Goal: Task Accomplishment & Management: Use online tool/utility

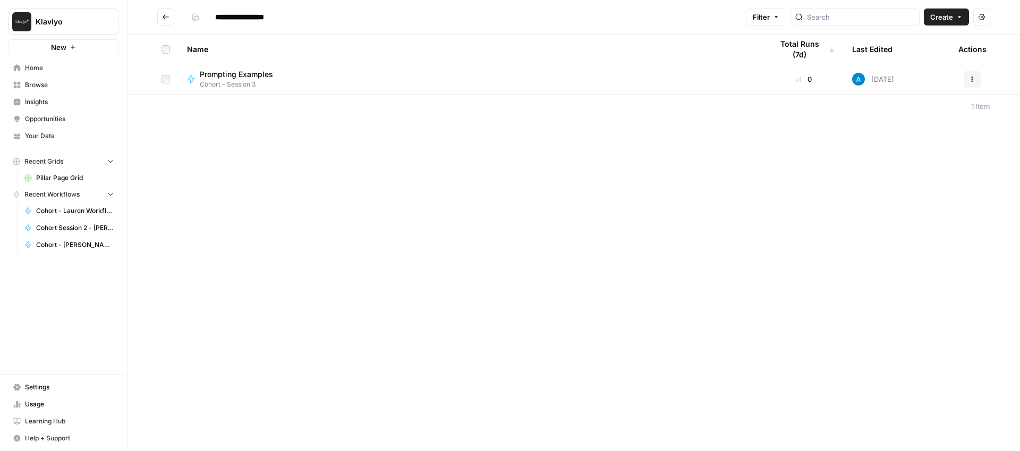
click at [228, 74] on span "Prompting Examples" at bounding box center [236, 74] width 73 height 11
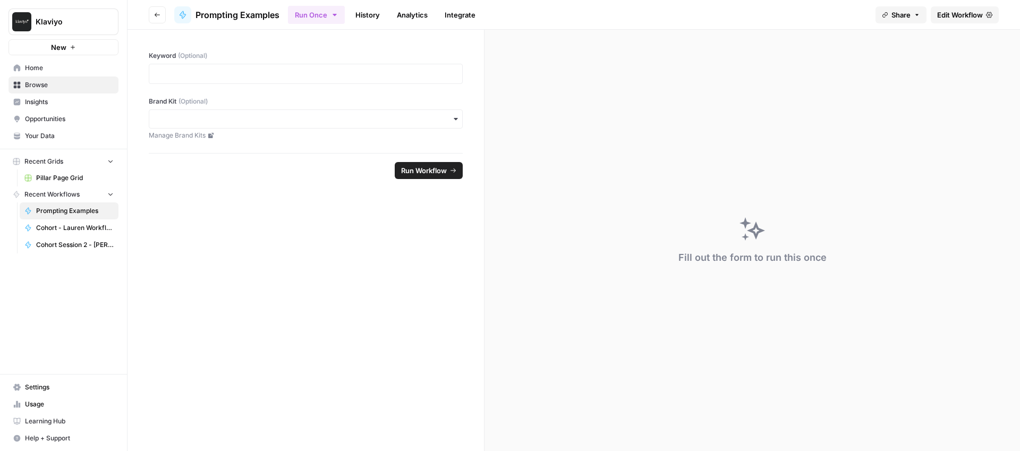
click at [60, 43] on span "New" at bounding box center [58, 47] width 15 height 11
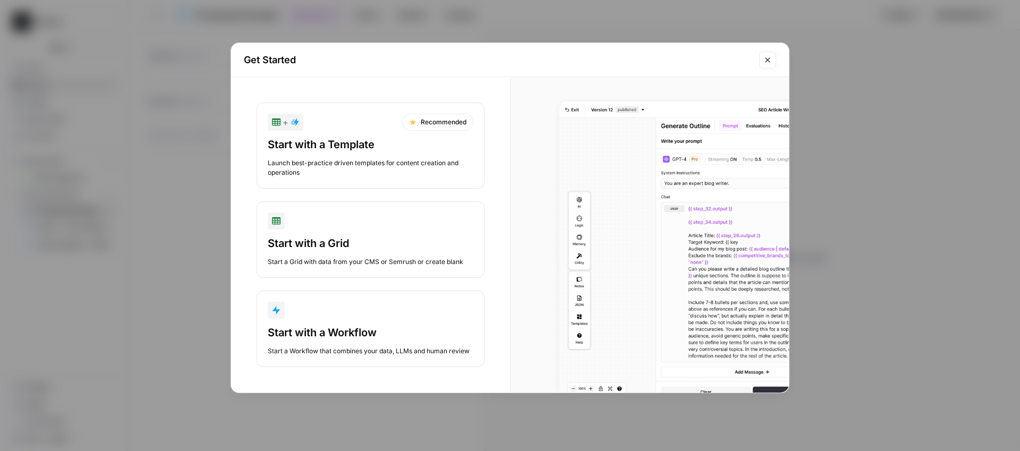
click at [404, 347] on div "Start a Workflow that combines your data, LLMs and human review" at bounding box center [371, 351] width 206 height 10
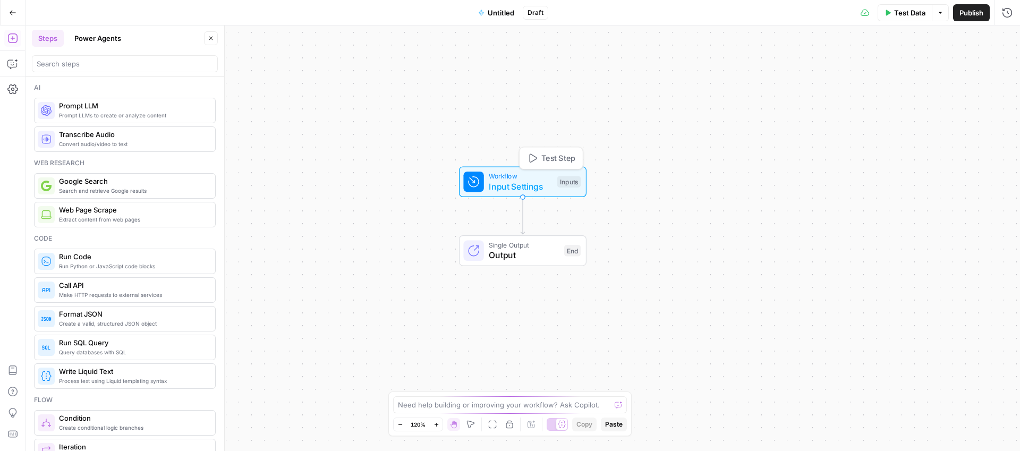
click at [507, 177] on span "Workflow" at bounding box center [520, 176] width 63 height 10
click at [496, 12] on span "Untitled" at bounding box center [501, 12] width 27 height 11
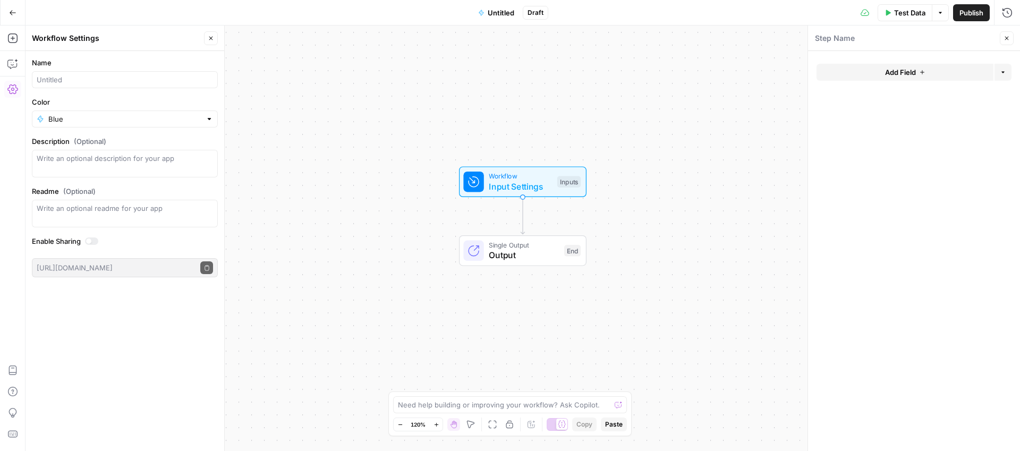
click at [71, 89] on form "Name Color Blue Description (Optional) Readme (Optional) Write an optional read…" at bounding box center [125, 167] width 199 height 233
click at [77, 80] on input "Name" at bounding box center [125, 79] width 176 height 11
type input "Cohort: Vacation Package Description (AP)"
click at [968, 13] on span "Publish" at bounding box center [972, 12] width 24 height 11
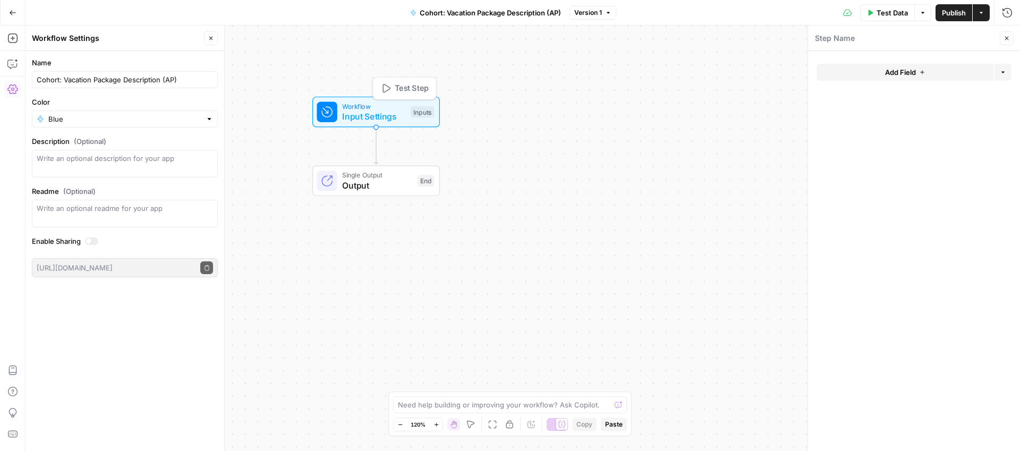
drag, startPoint x: 500, startPoint y: 185, endPoint x: 353, endPoint y: 114, distance: 163.1
click at [353, 114] on span "Input Settings" at bounding box center [373, 116] width 63 height 13
click at [359, 116] on span "Input Settings" at bounding box center [373, 116] width 63 height 13
click at [945, 73] on button "Add Field" at bounding box center [905, 72] width 177 height 17
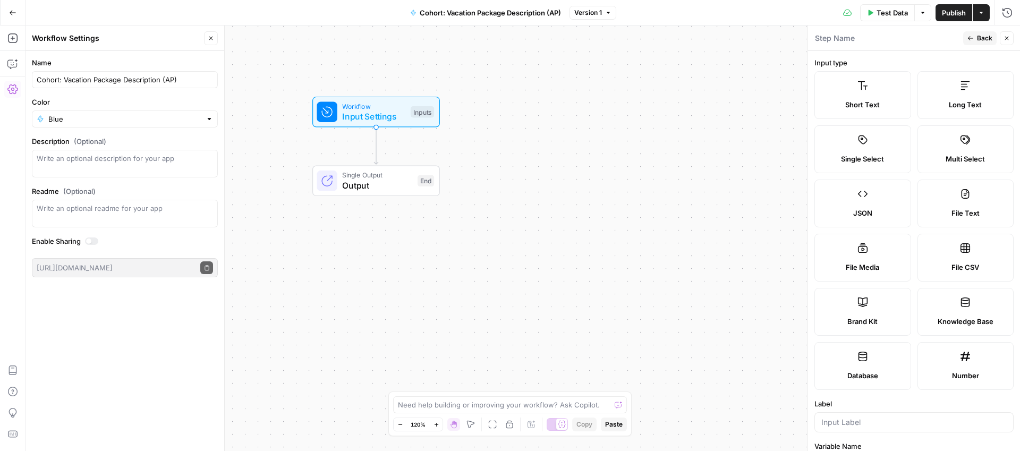
click at [863, 302] on icon at bounding box center [863, 302] width 11 height 11
type input "Brand Kit"
type input "brand_kit"
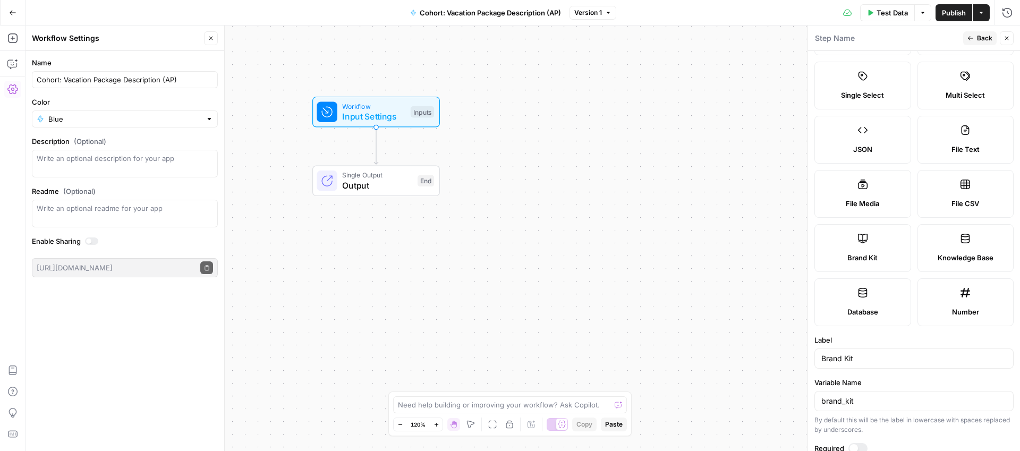
scroll to position [132, 0]
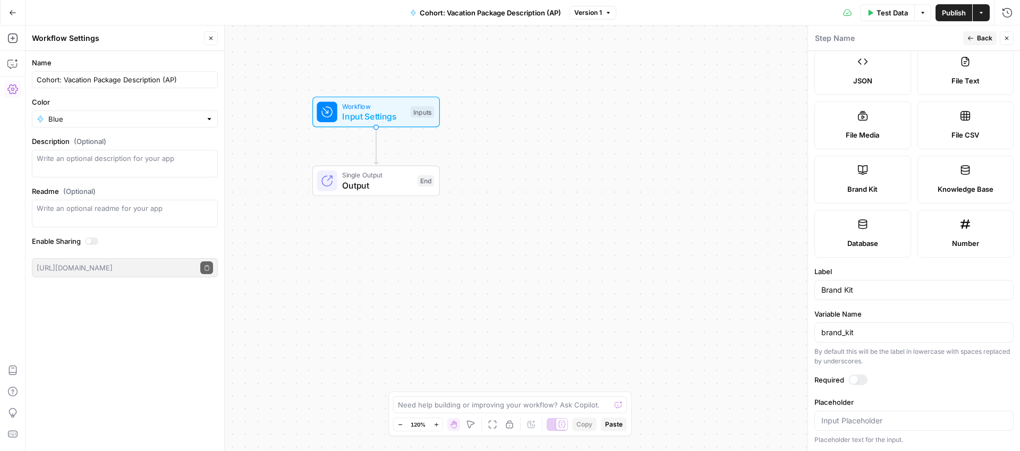
click at [979, 37] on span "Back" at bounding box center [984, 38] width 15 height 10
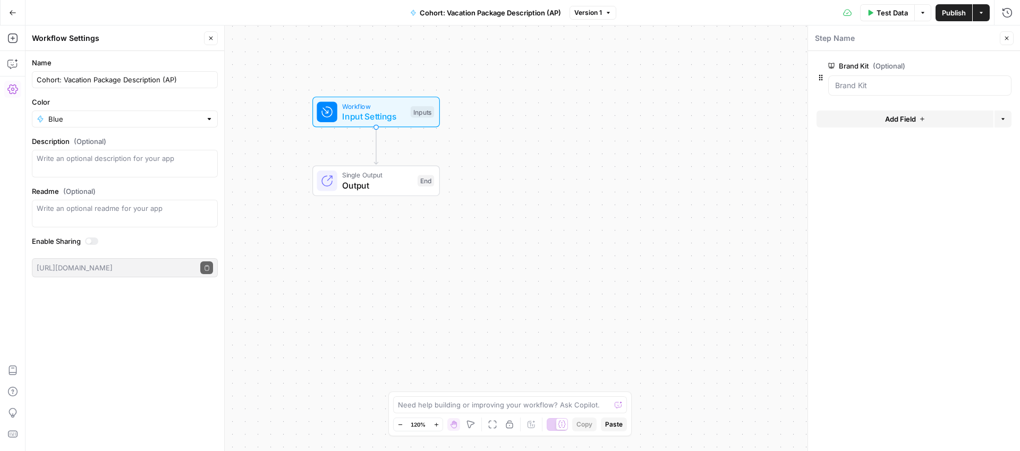
click at [900, 118] on span "Add Field" at bounding box center [900, 119] width 31 height 11
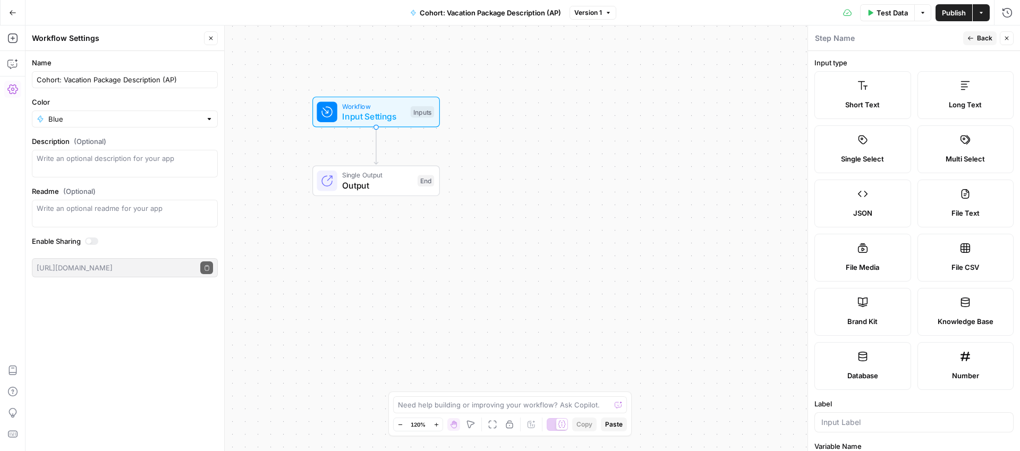
click at [977, 37] on span "Back" at bounding box center [984, 38] width 15 height 10
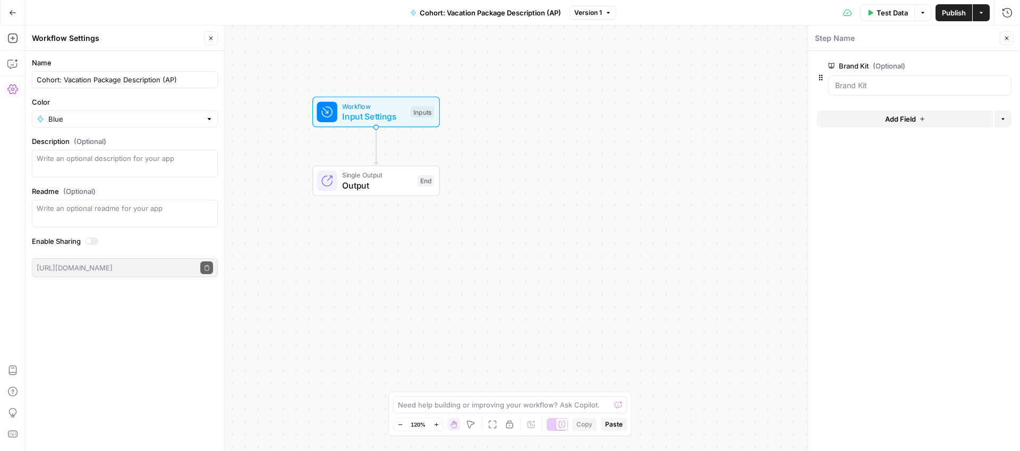
click at [909, 121] on span "Add Field" at bounding box center [900, 119] width 31 height 11
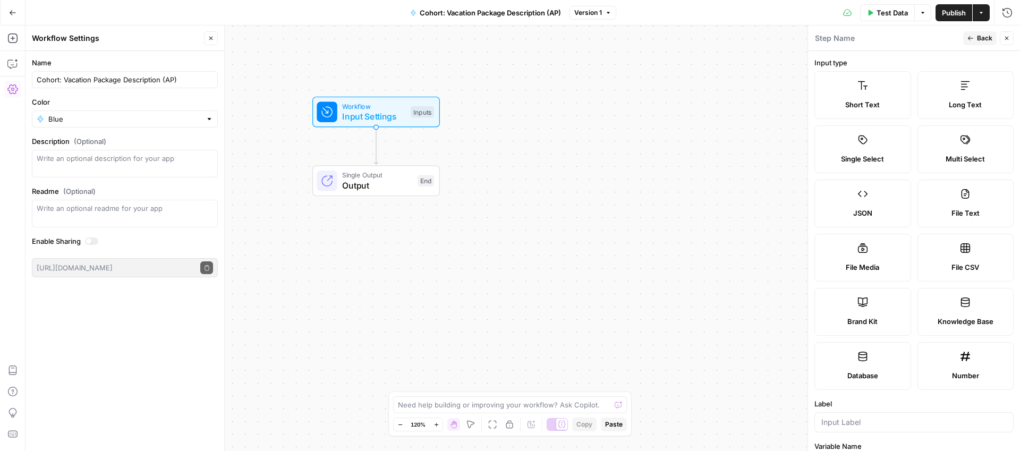
click at [862, 97] on label "Short Text" at bounding box center [863, 95] width 97 height 48
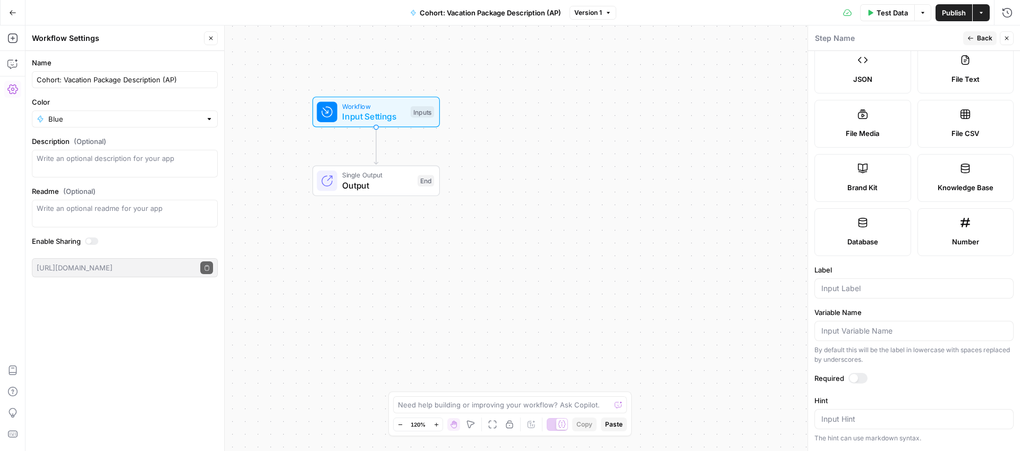
scroll to position [131, 0]
click at [865, 291] on input "Label" at bounding box center [914, 291] width 185 height 11
type input "City"
click at [981, 35] on span "Back" at bounding box center [984, 38] width 15 height 10
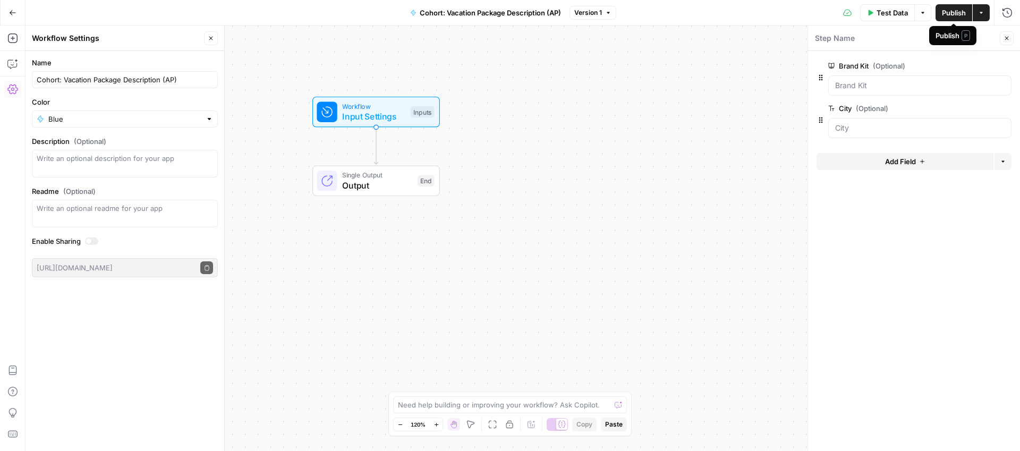
click at [949, 16] on span "Publish" at bounding box center [954, 12] width 24 height 11
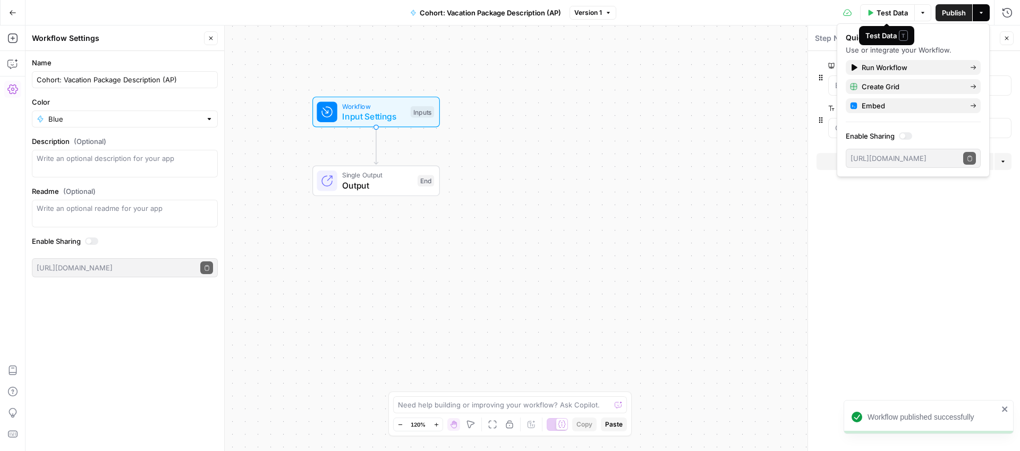
click at [885, 14] on span "Test Data" at bounding box center [892, 12] width 31 height 11
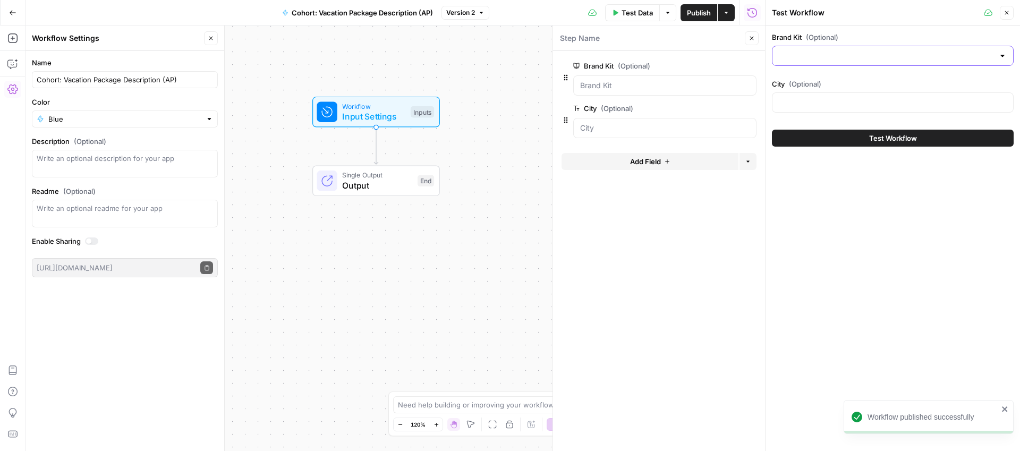
click at [821, 60] on input "Brand Kit (Optional)" at bounding box center [886, 55] width 215 height 11
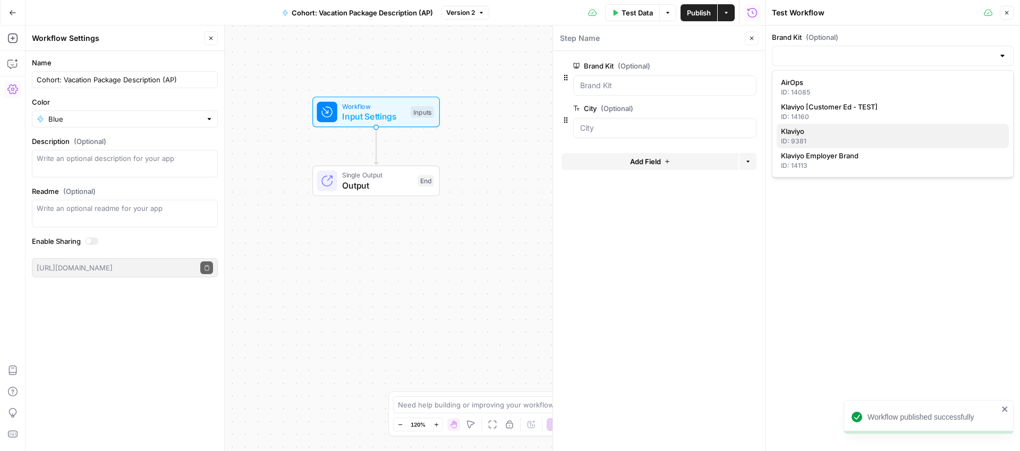
click at [810, 135] on span "Klaviyo" at bounding box center [890, 131] width 219 height 11
type input "Klaviyo"
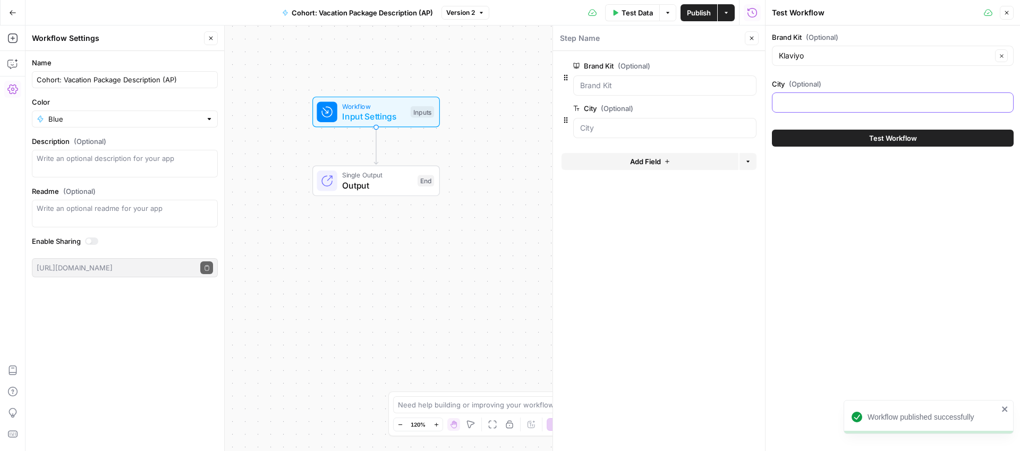
click at [817, 103] on input "City (Optional)" at bounding box center [893, 102] width 228 height 11
type input "[PERSON_NAME], [GEOGRAPHIC_DATA]"
click at [822, 49] on div "Klaviyo Clear" at bounding box center [893, 56] width 242 height 20
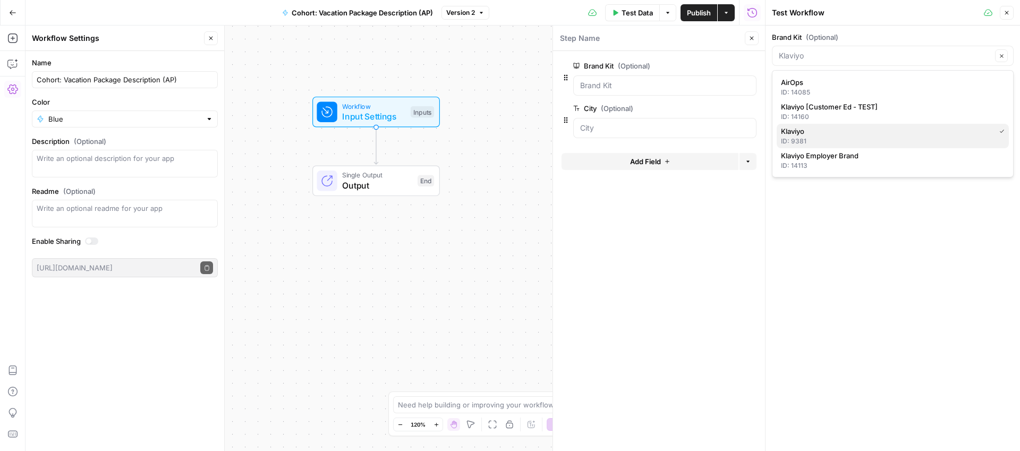
click at [818, 134] on span "Klaviyo" at bounding box center [886, 131] width 210 height 11
type input "Klaviyo"
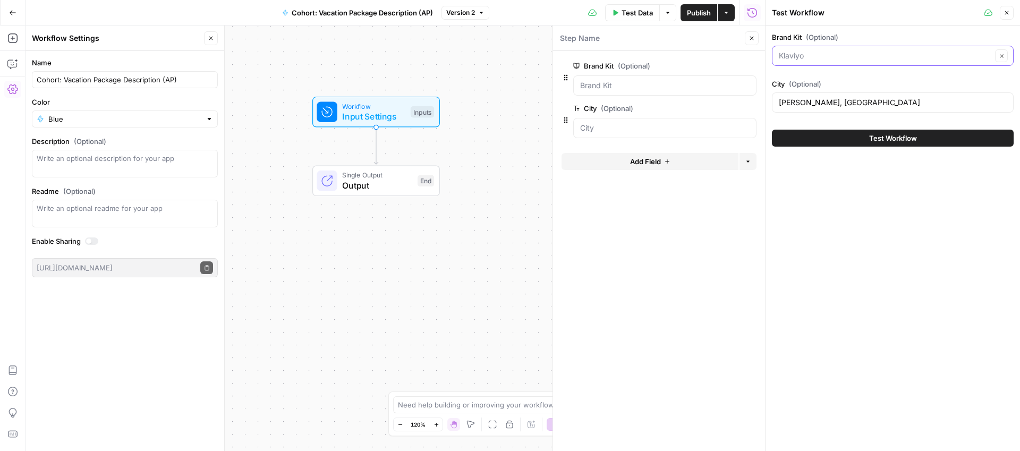
drag, startPoint x: 782, startPoint y: 54, endPoint x: 886, endPoint y: 63, distance: 104.0
click at [765, 53] on div "Test Workflow Close Brand Kit (Optional) Clear City (Optional) [PERSON_NAME], […" at bounding box center [892, 225] width 255 height 451
type input "Klaviyo"
click at [1003, 57] on icon "button" at bounding box center [1002, 56] width 6 height 6
click at [861, 58] on input "Brand Kit (Optional)" at bounding box center [886, 55] width 215 height 11
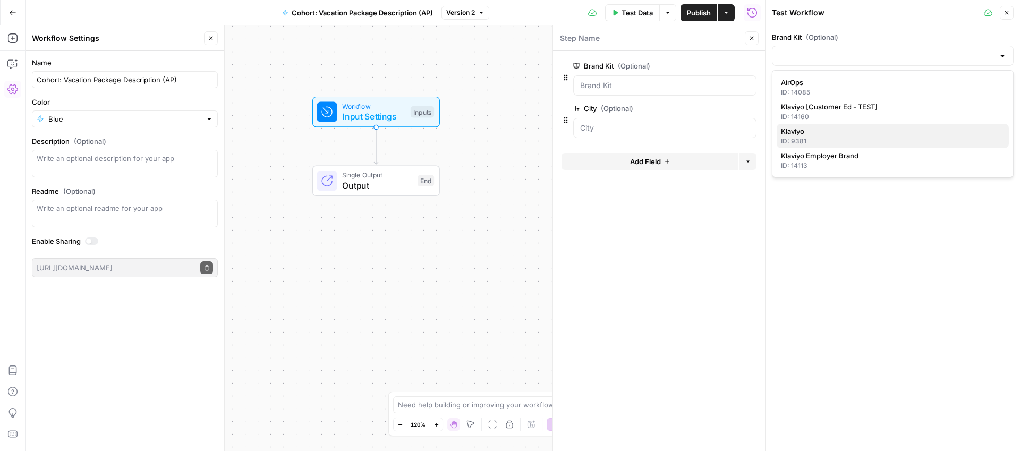
click at [813, 131] on span "Klaviyo" at bounding box center [890, 131] width 219 height 11
type input "Klaviyo"
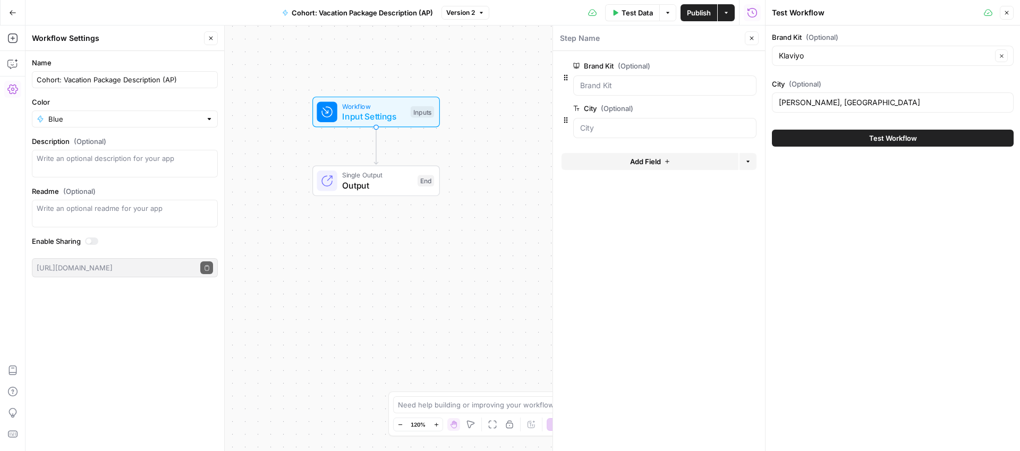
click at [812, 143] on button "Test Workflow" at bounding box center [893, 138] width 242 height 17
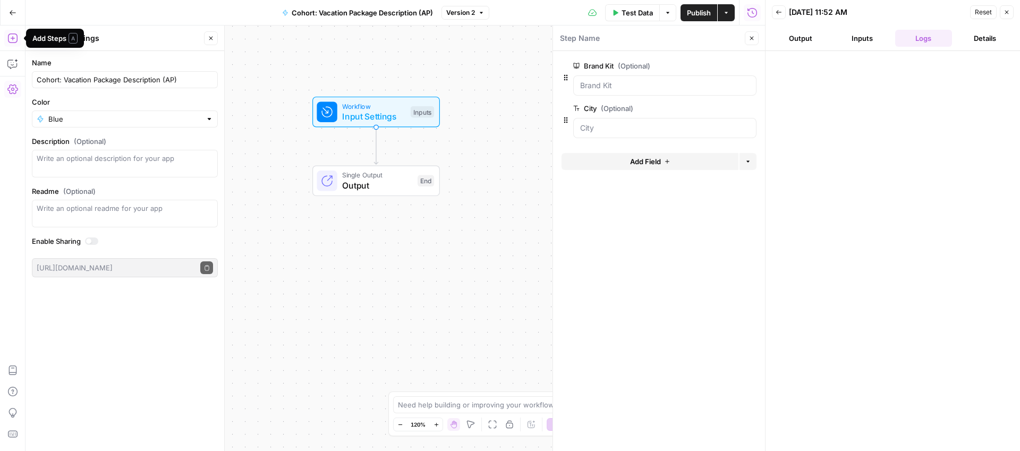
click at [12, 36] on icon "button" at bounding box center [12, 38] width 11 height 11
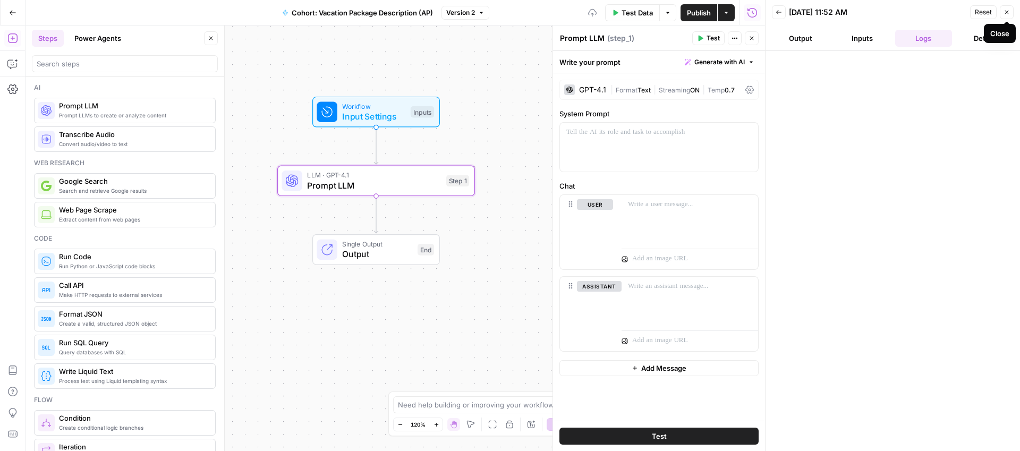
click at [1008, 11] on icon "button" at bounding box center [1007, 12] width 6 height 6
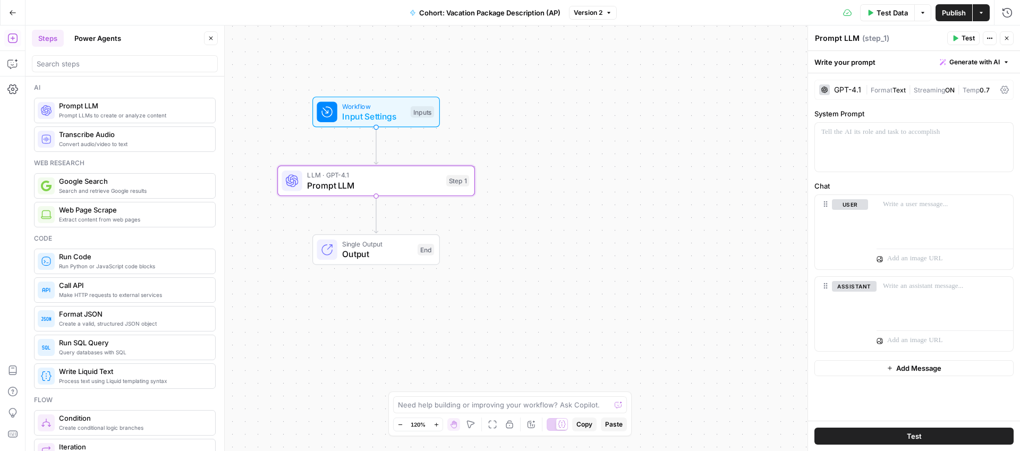
click at [871, 91] on span "Format" at bounding box center [882, 90] width 22 height 8
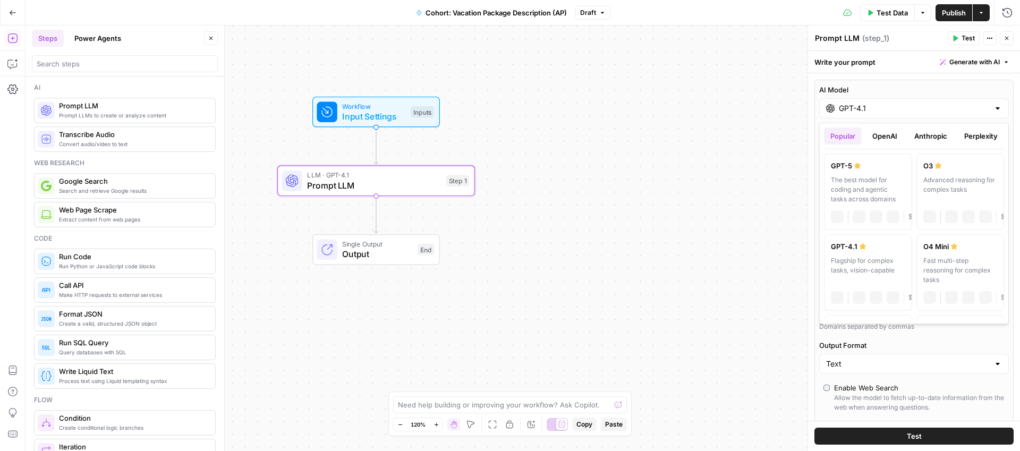
click at [886, 104] on input "GPT-4.1" at bounding box center [914, 108] width 150 height 11
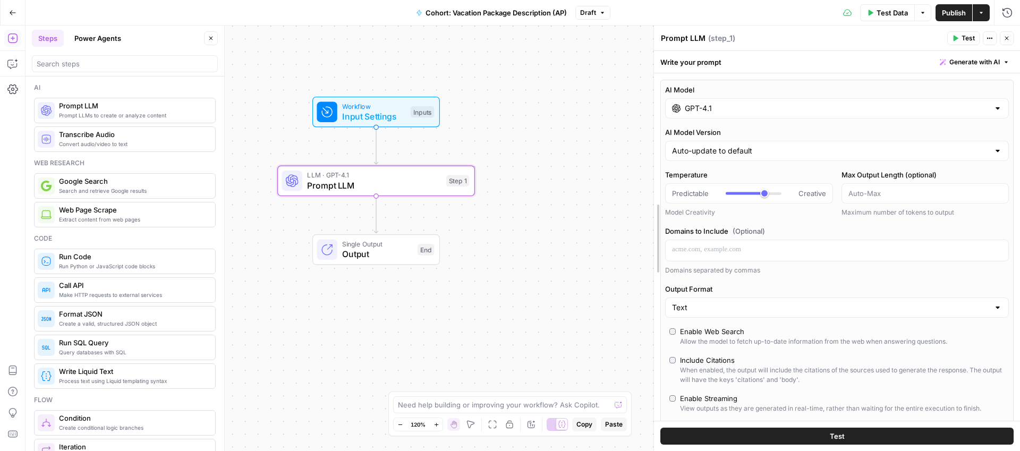
drag, startPoint x: 808, startPoint y: 118, endPoint x: 689, endPoint y: 126, distance: 119.9
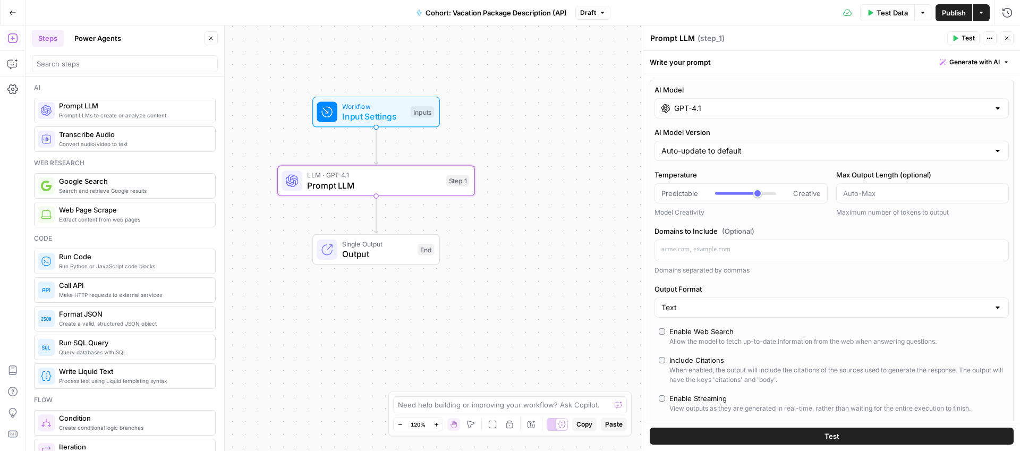
click at [721, 107] on input "GPT-4.1" at bounding box center [831, 108] width 315 height 11
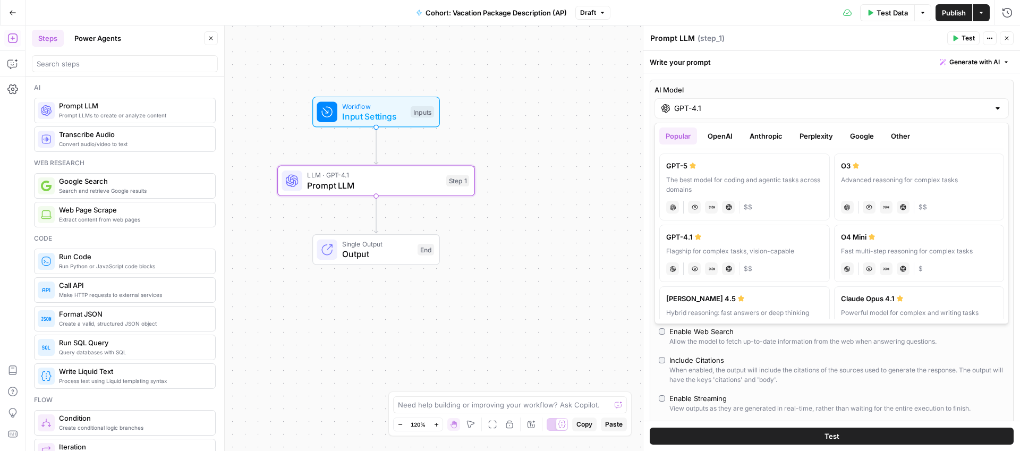
click at [757, 139] on button "Anthropic" at bounding box center [766, 136] width 46 height 17
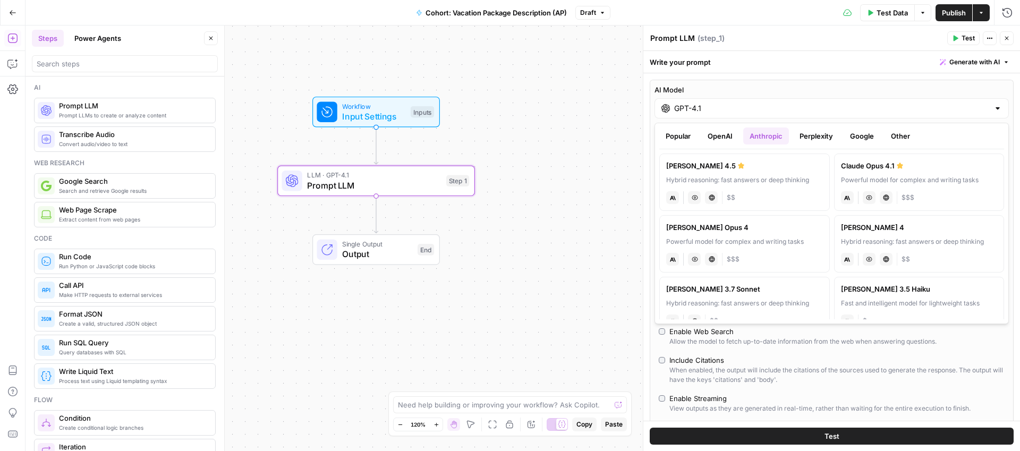
click at [860, 136] on button "Google" at bounding box center [862, 136] width 37 height 17
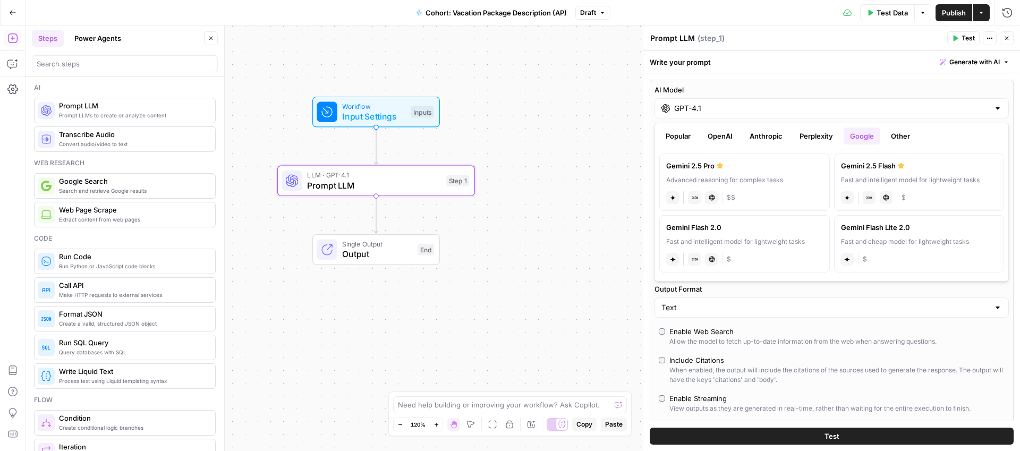
click at [750, 175] on div "Advanced reasoning for complex tasks" at bounding box center [744, 180] width 157 height 10
type input "Gemini 2.5 Pro"
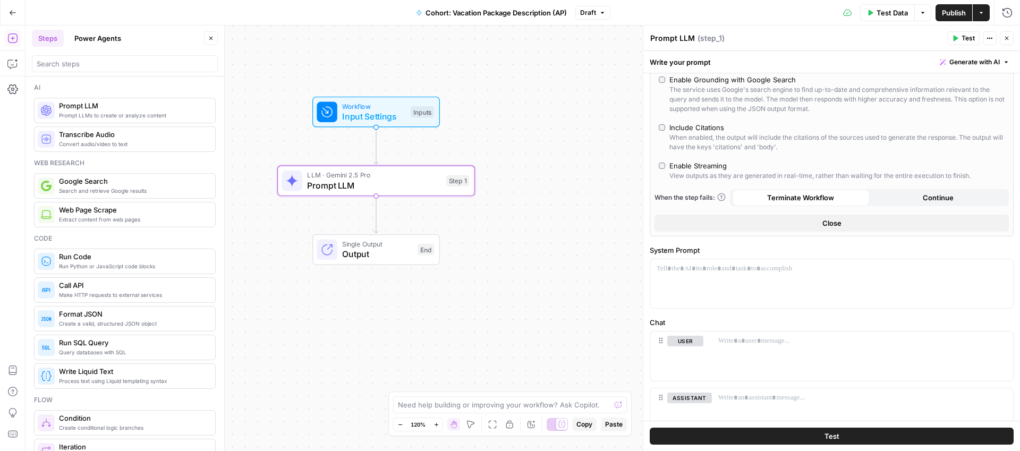
scroll to position [198, 0]
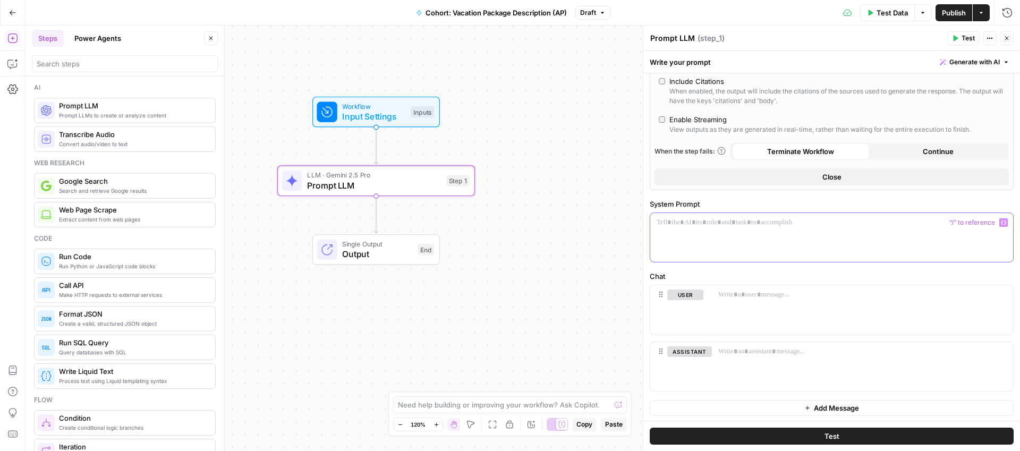
click at [707, 224] on p at bounding box center [832, 222] width 350 height 11
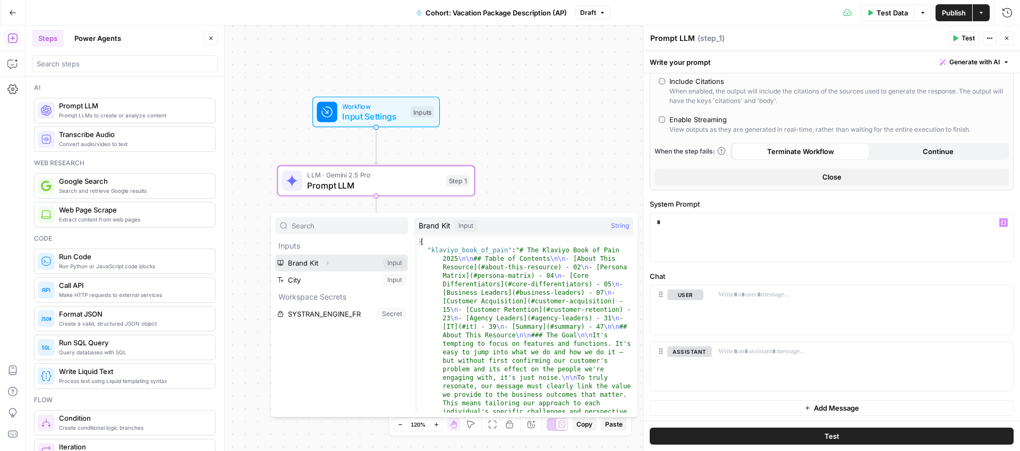
click at [317, 264] on button "Select variable Brand Kit" at bounding box center [341, 263] width 133 height 17
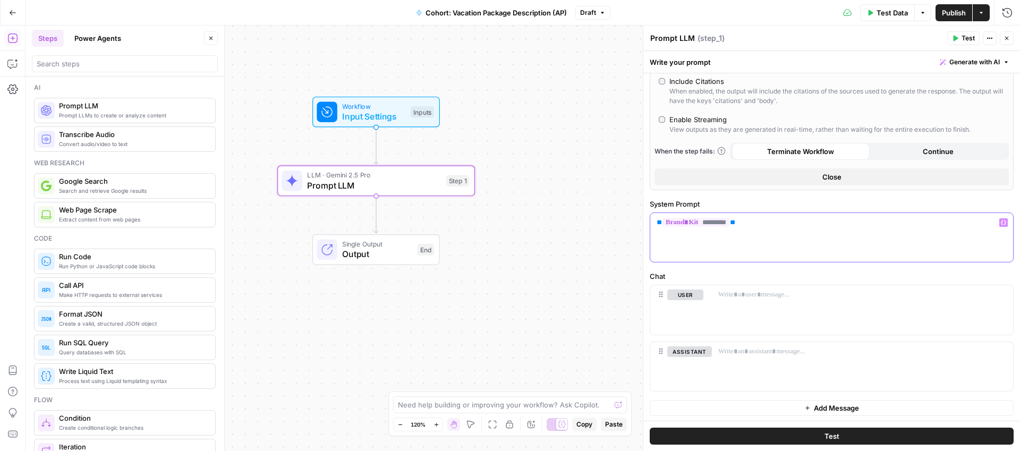
drag, startPoint x: 777, startPoint y: 222, endPoint x: 608, endPoint y: 193, distance: 171.9
click at [608, 193] on body "Klaviyo New Home Browse Insights Opportunities Your Data Recent Grids Pillar Pa…" at bounding box center [510, 225] width 1020 height 451
click at [748, 223] on p "** ********* **" at bounding box center [832, 222] width 350 height 11
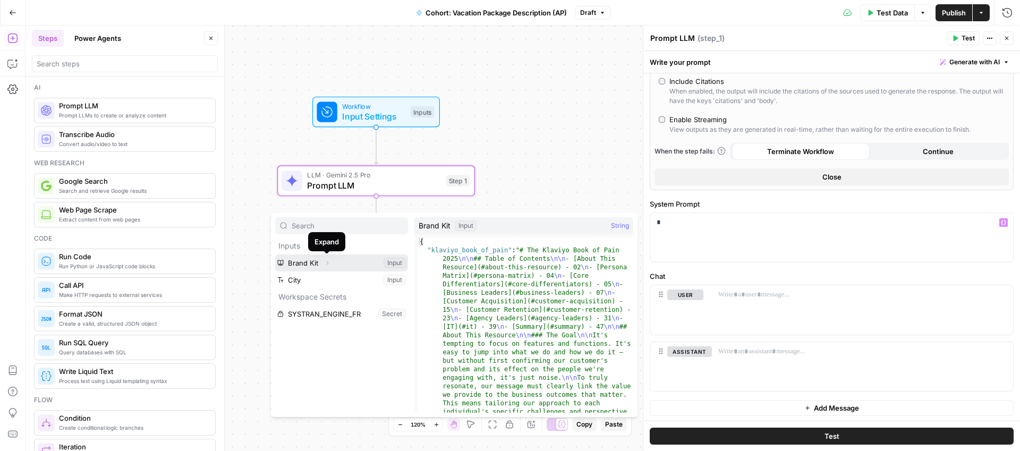
click at [326, 263] on icon "button" at bounding box center [327, 263] width 6 height 6
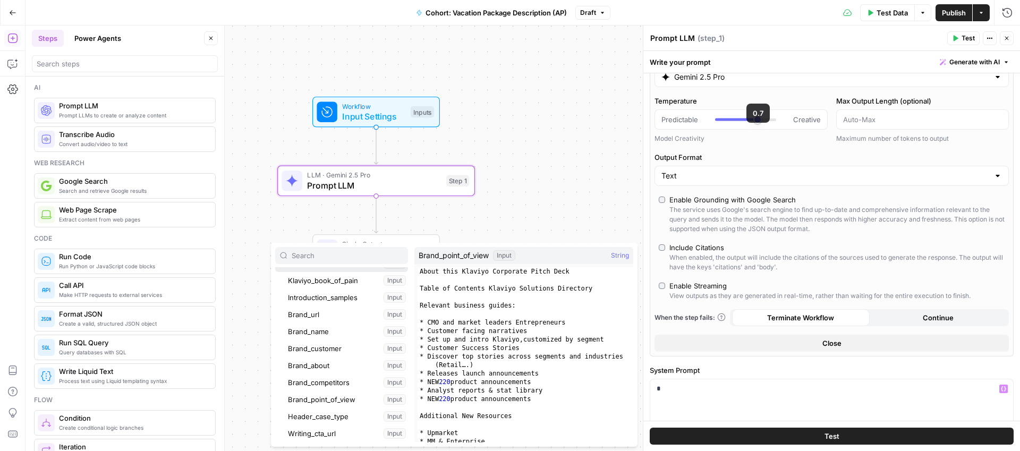
scroll to position [33, 0]
click at [728, 33] on div "Prompt LLM Prompt LLM ( step_1 )" at bounding box center [797, 38] width 294 height 12
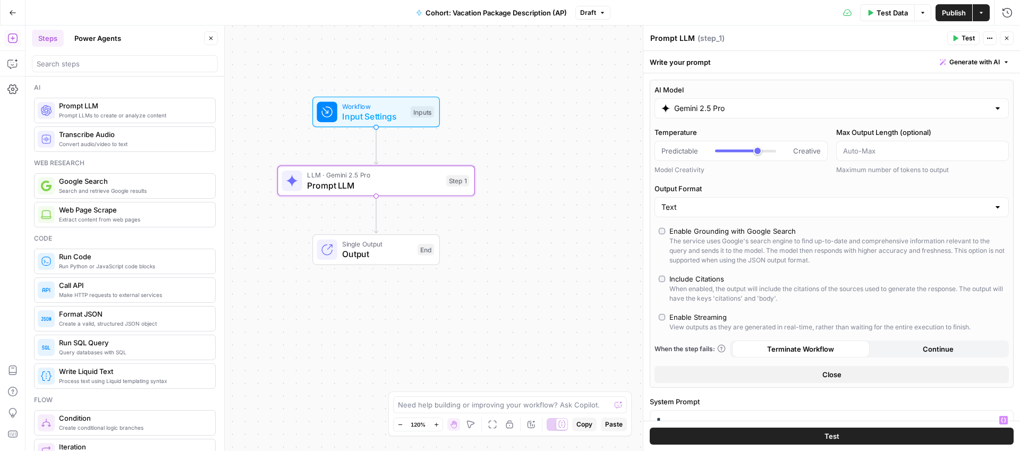
scroll to position [112, 0]
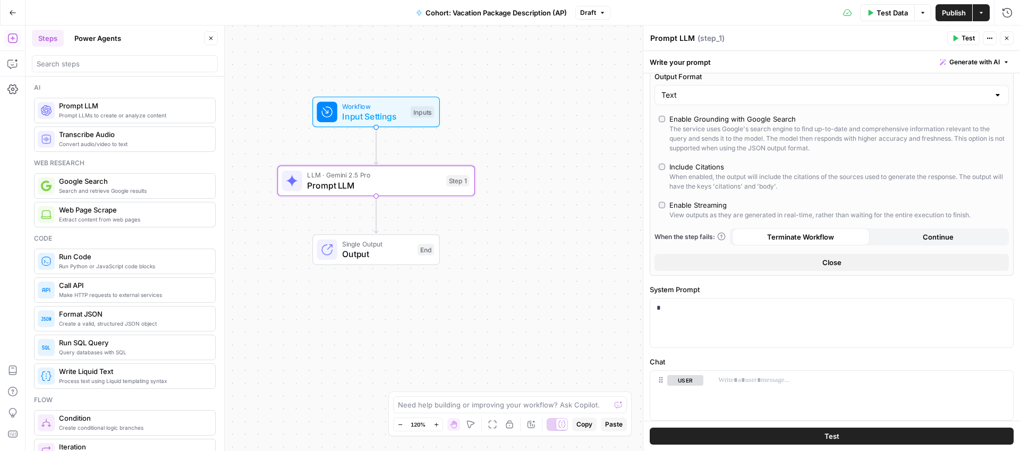
click at [366, 110] on span "Input Settings" at bounding box center [373, 116] width 63 height 13
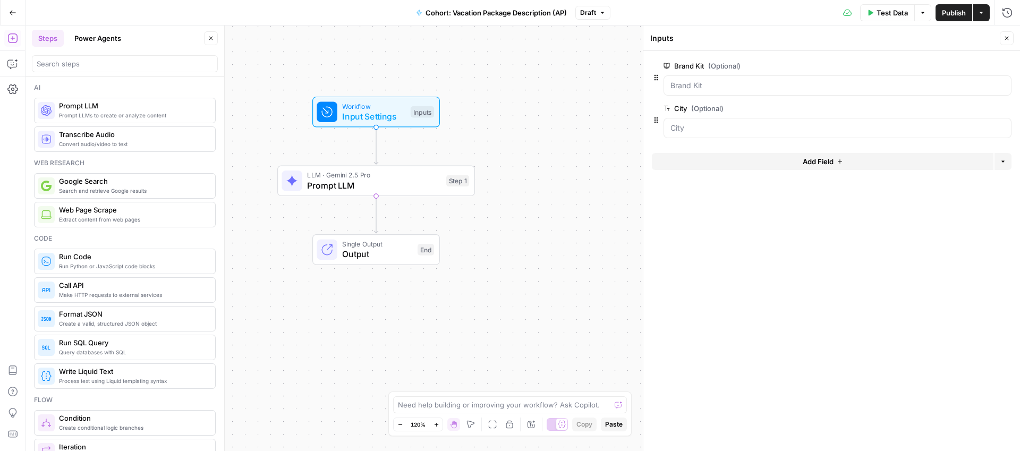
click at [791, 91] on div at bounding box center [838, 85] width 348 height 20
click at [1008, 38] on icon "button" at bounding box center [1007, 38] width 6 height 6
click at [388, 193] on div "LLM · Gemini 2.5 Pro Prompt LLM Step 1 Copy step Delete step Add Note Test" at bounding box center [376, 181] width 198 height 31
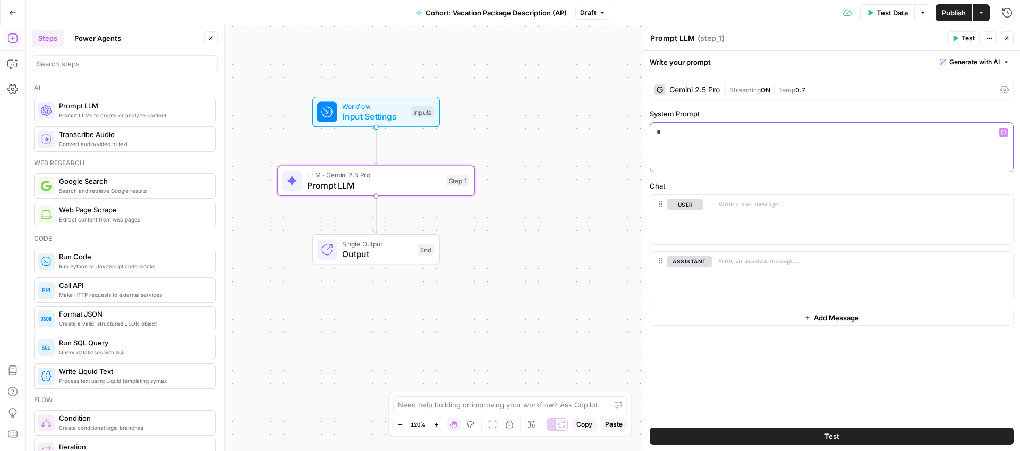
click at [716, 130] on p "*" at bounding box center [832, 132] width 350 height 11
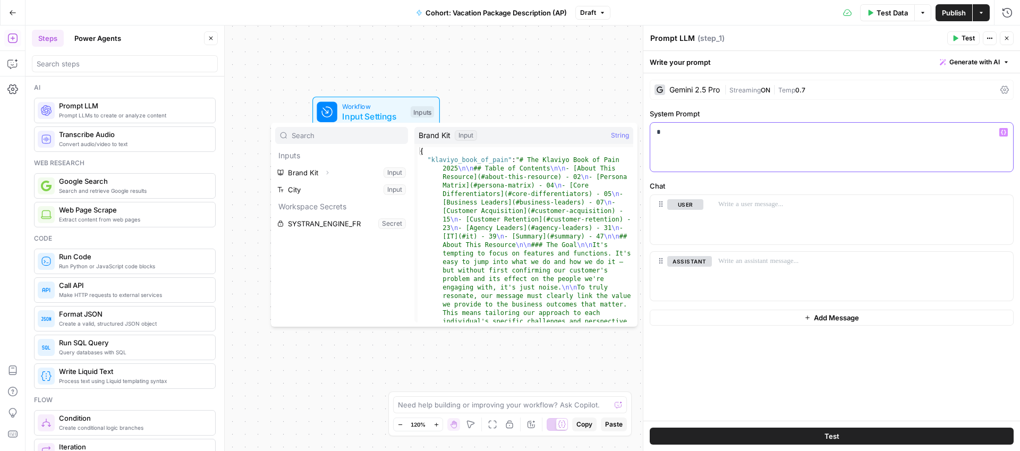
click at [690, 150] on div "*" at bounding box center [831, 147] width 363 height 49
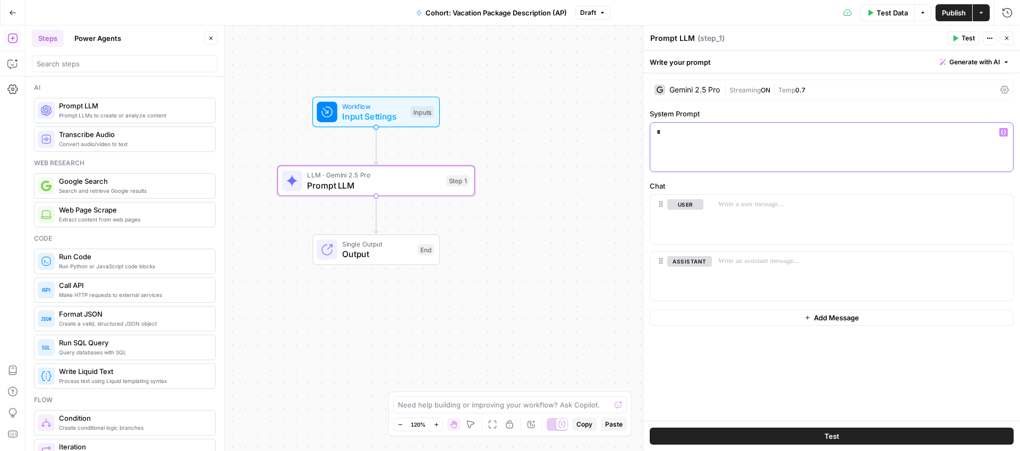
click at [695, 133] on p "*" at bounding box center [832, 132] width 350 height 11
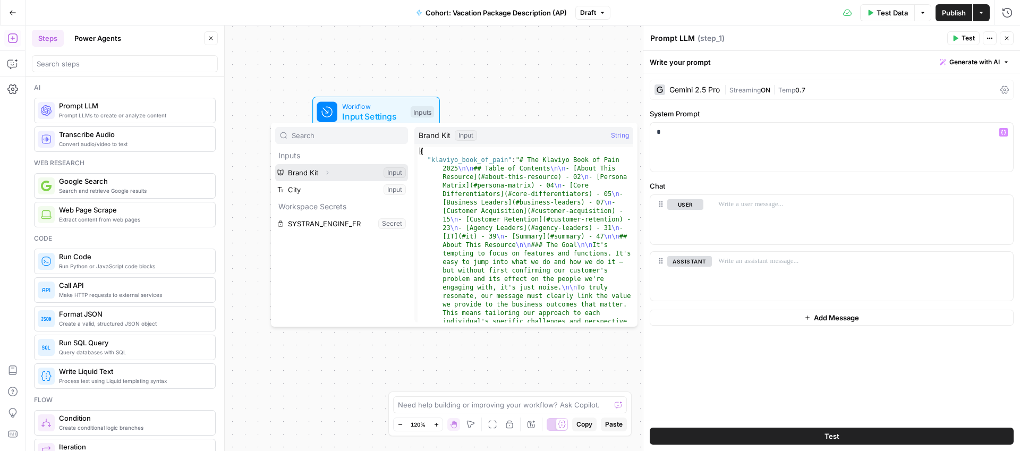
click at [329, 171] on icon "button" at bounding box center [327, 173] width 6 height 6
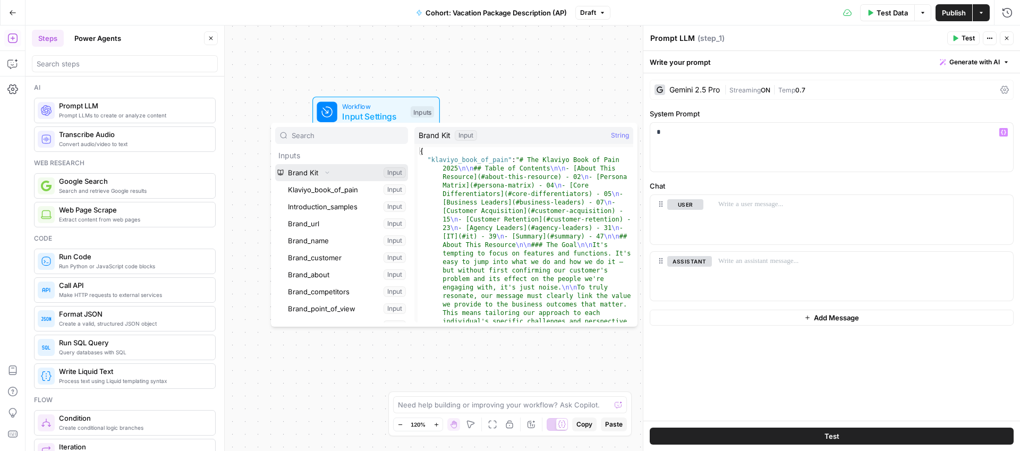
click at [328, 173] on icon "button" at bounding box center [327, 172] width 6 height 6
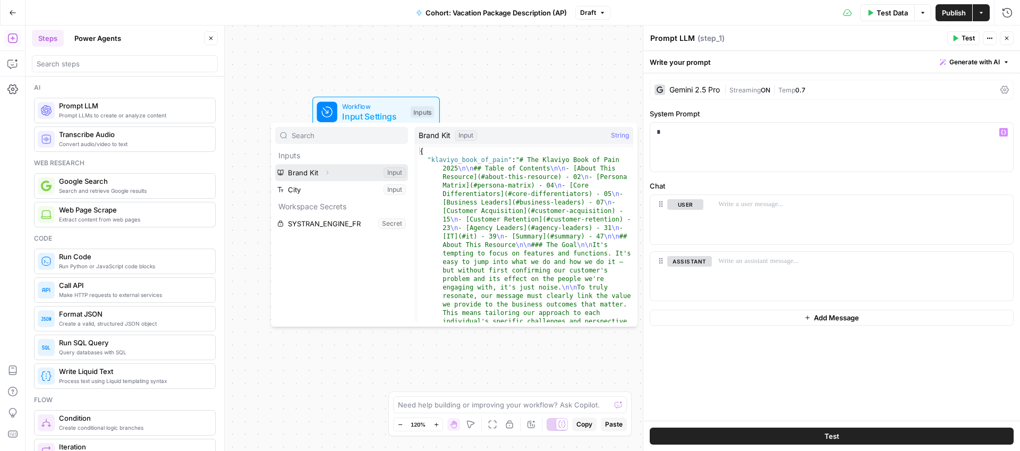
click at [328, 173] on icon "button" at bounding box center [327, 173] width 6 height 6
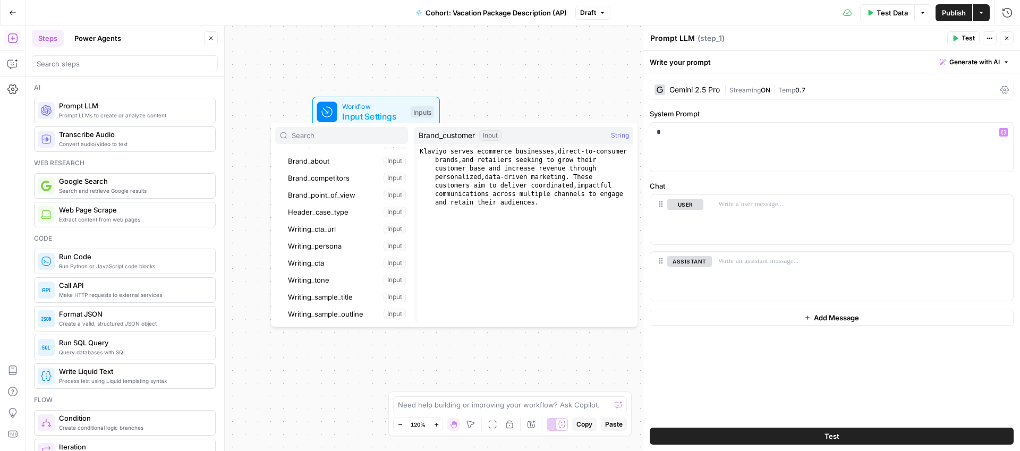
scroll to position [113, 0]
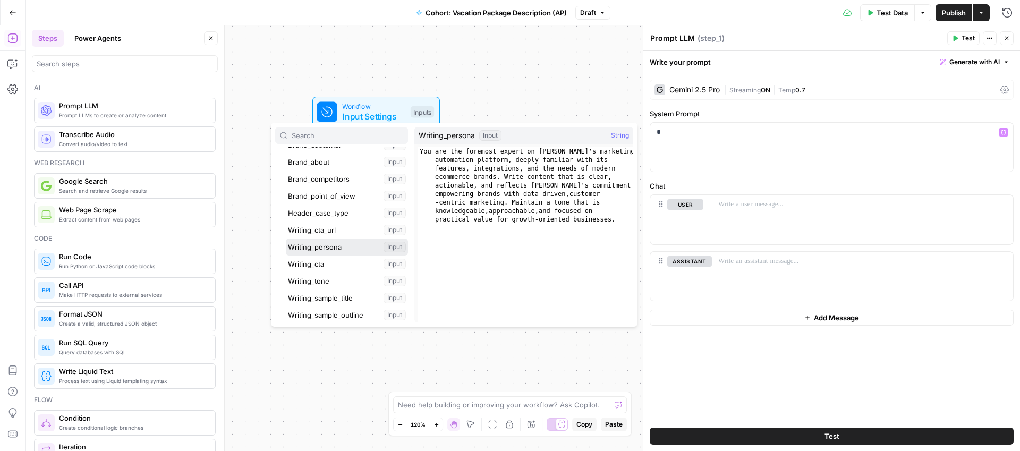
click at [363, 248] on button "Select variable Writing_persona" at bounding box center [347, 247] width 122 height 17
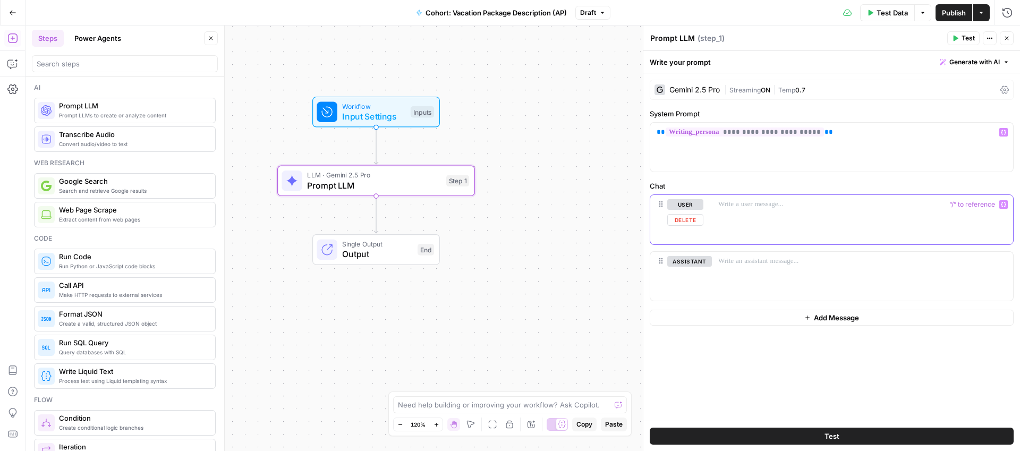
click at [726, 208] on p at bounding box center [863, 204] width 289 height 11
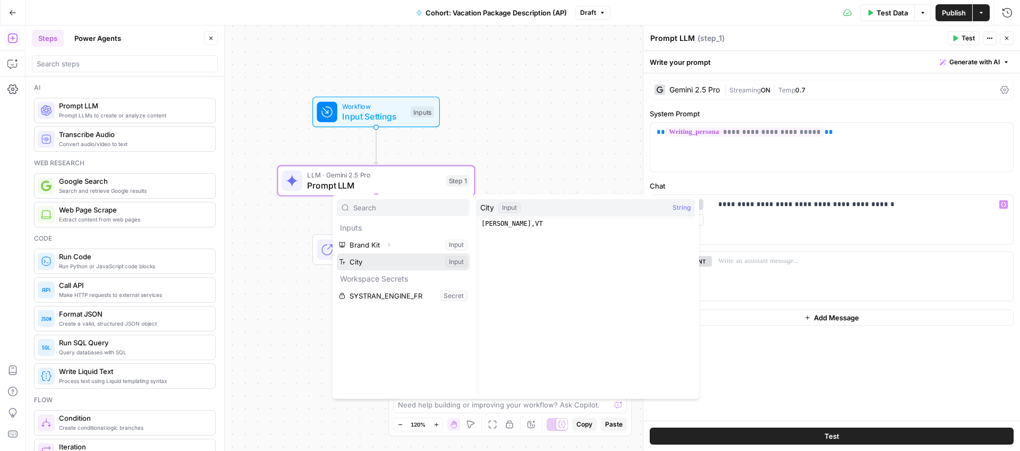
click at [357, 259] on button "Select variable City" at bounding box center [403, 261] width 133 height 17
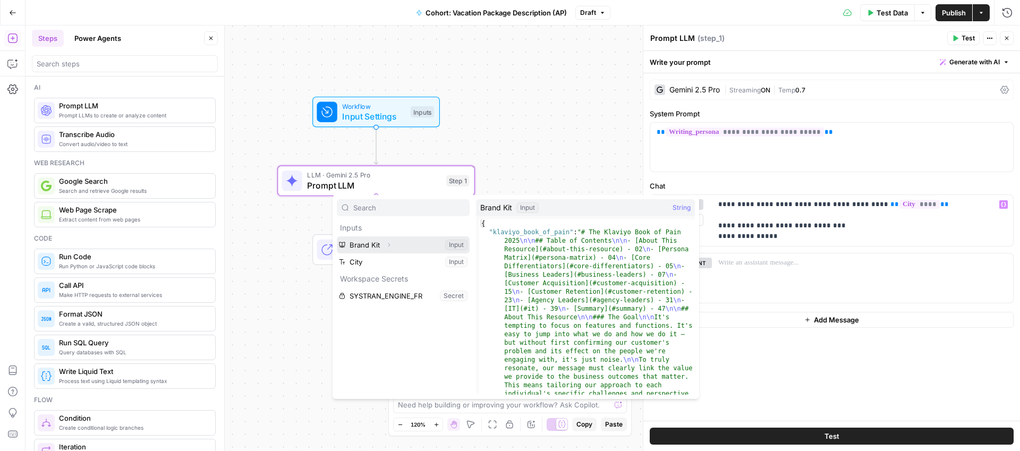
click at [386, 244] on icon "button" at bounding box center [389, 245] width 6 height 6
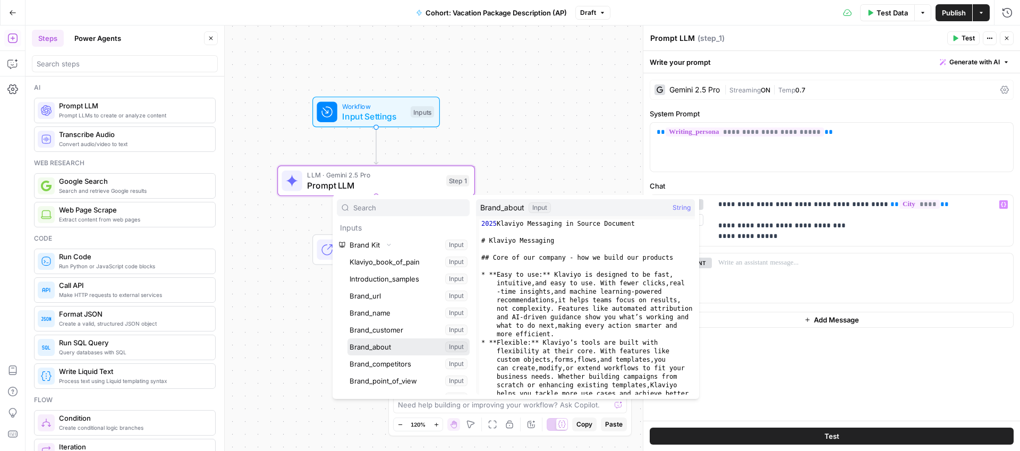
click at [404, 343] on button "Select variable Brand_about" at bounding box center [409, 347] width 122 height 17
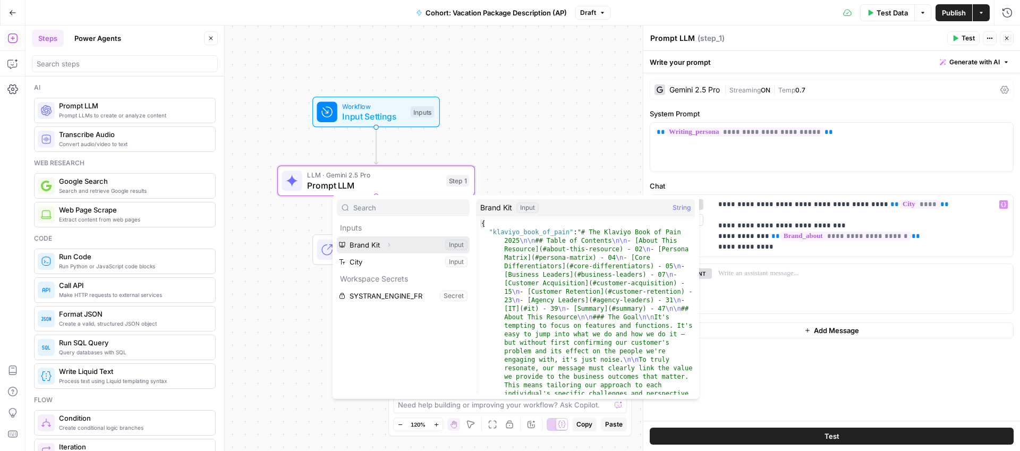
click at [387, 245] on icon "button" at bounding box center [389, 245] width 6 height 6
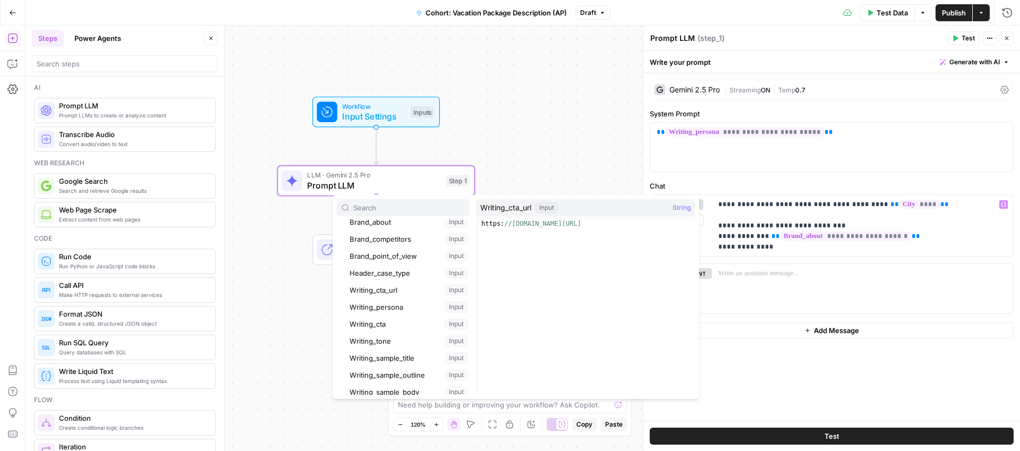
scroll to position [149, 0]
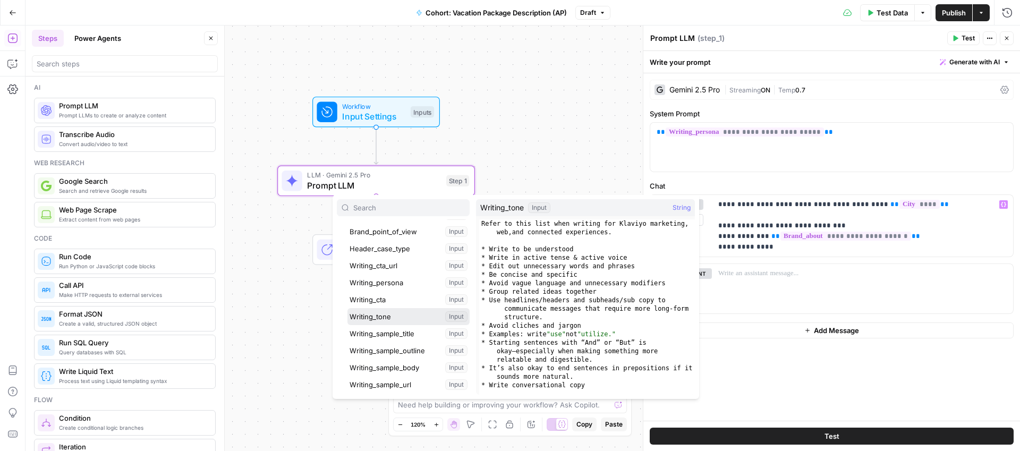
click at [374, 315] on button "Select variable Writing_tone" at bounding box center [409, 316] width 122 height 17
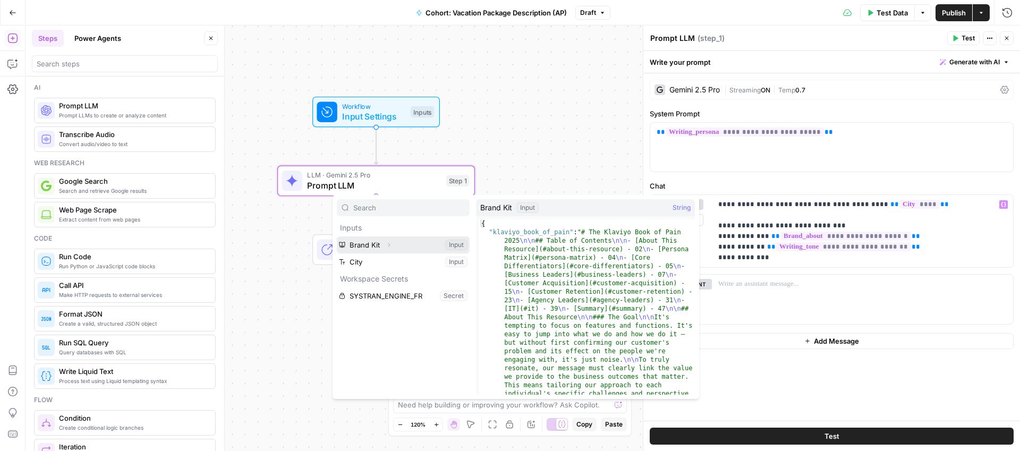
click at [387, 243] on icon "button" at bounding box center [389, 245] width 6 height 6
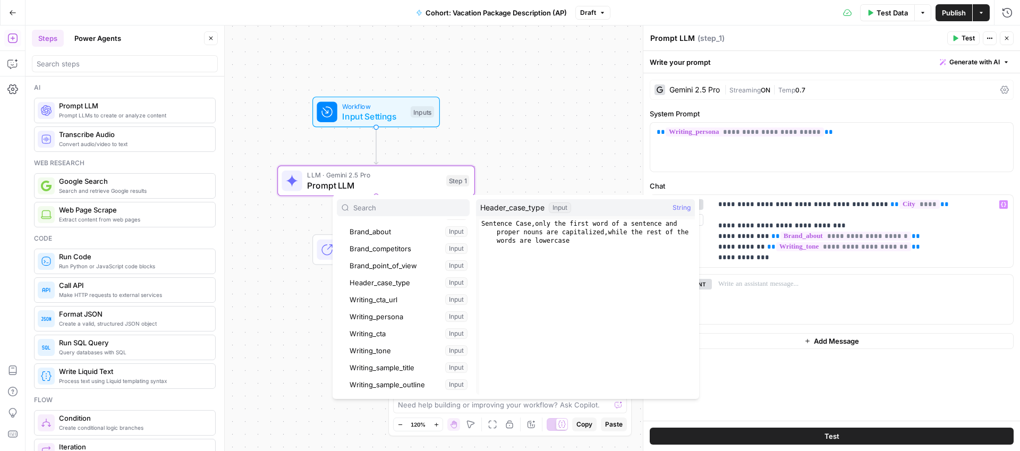
scroll to position [117, 0]
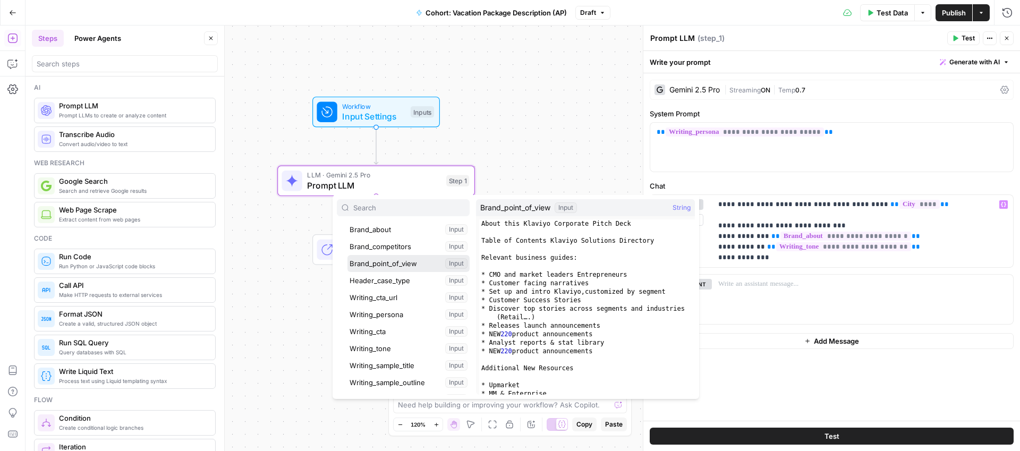
click at [403, 265] on button "Select variable Brand_point_of_view" at bounding box center [409, 263] width 122 height 17
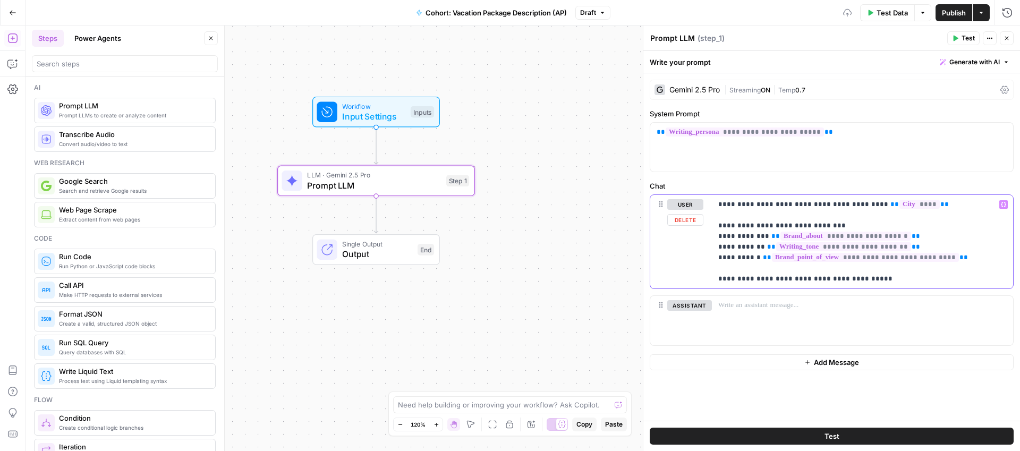
click at [888, 284] on p "**********" at bounding box center [863, 241] width 289 height 85
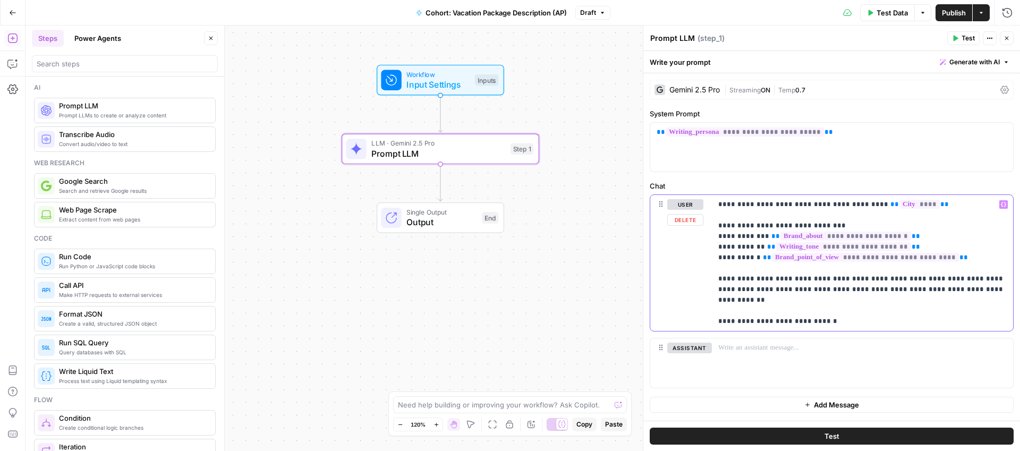
click at [733, 321] on p "**********" at bounding box center [863, 263] width 289 height 128
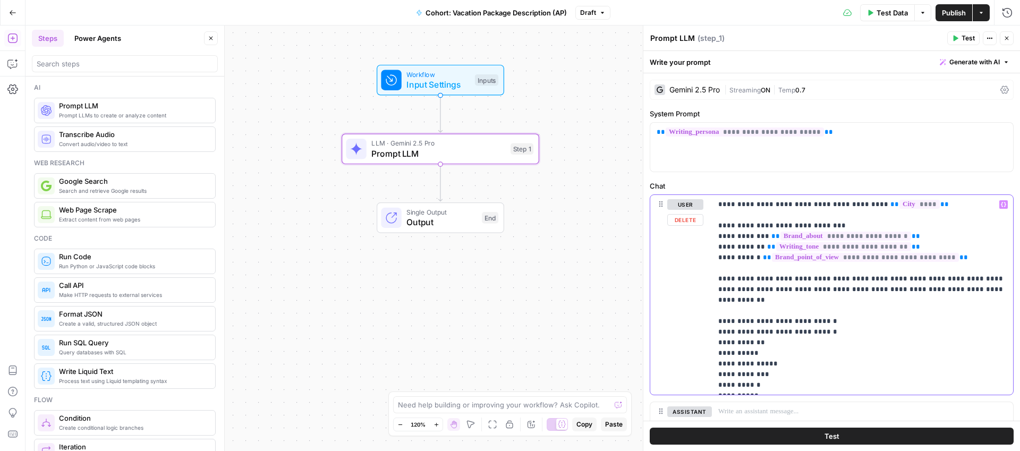
click at [789, 316] on p "**********" at bounding box center [863, 294] width 289 height 191
click at [784, 322] on p "**********" at bounding box center [863, 294] width 289 height 191
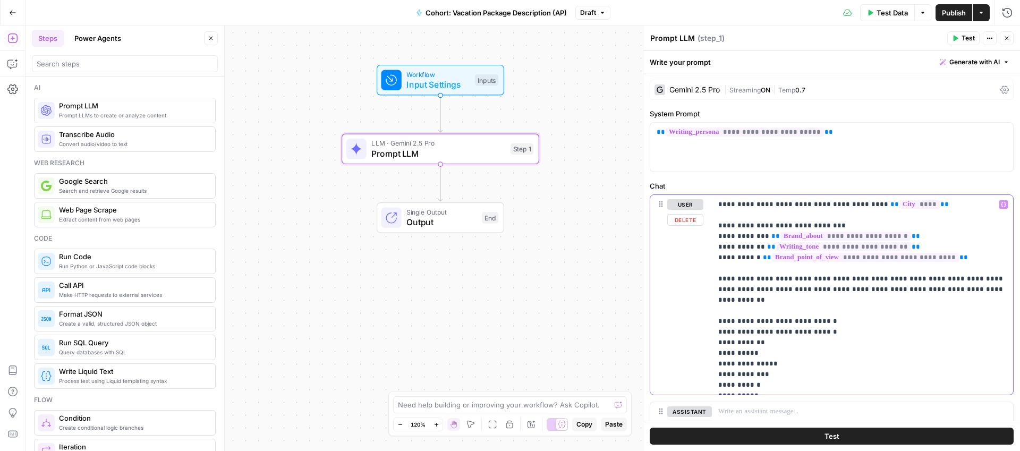
click at [809, 323] on p "**********" at bounding box center [863, 294] width 289 height 191
drag, startPoint x: 821, startPoint y: 321, endPoint x: 718, endPoint y: 320, distance: 103.1
click at [719, 320] on p "**********" at bounding box center [863, 294] width 289 height 191
click at [948, 12] on span "Publish" at bounding box center [954, 12] width 24 height 11
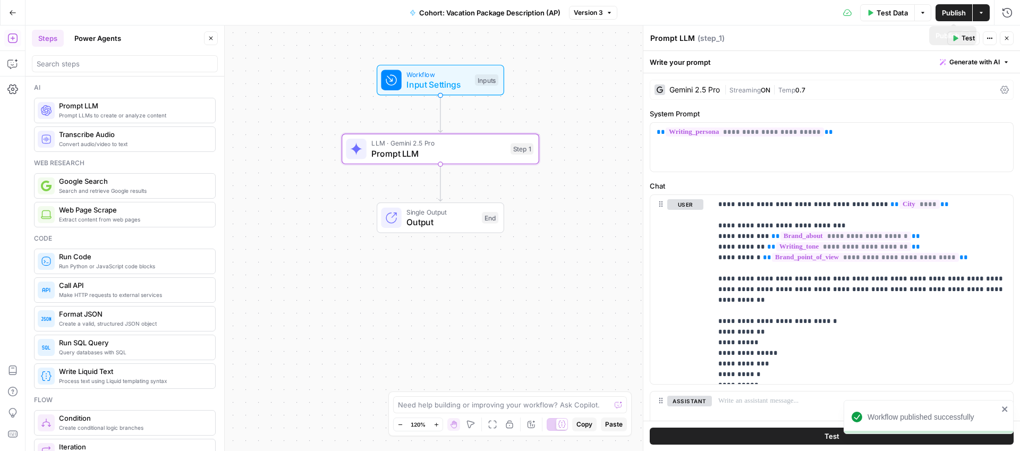
click at [888, 9] on span "Test Data" at bounding box center [892, 12] width 31 height 11
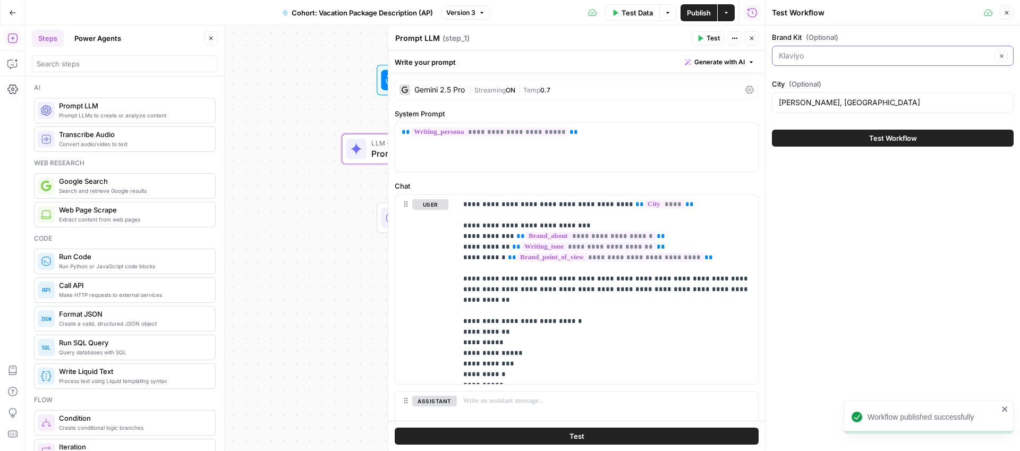
click at [830, 54] on input "Brand Kit (Optional)" at bounding box center [885, 55] width 213 height 11
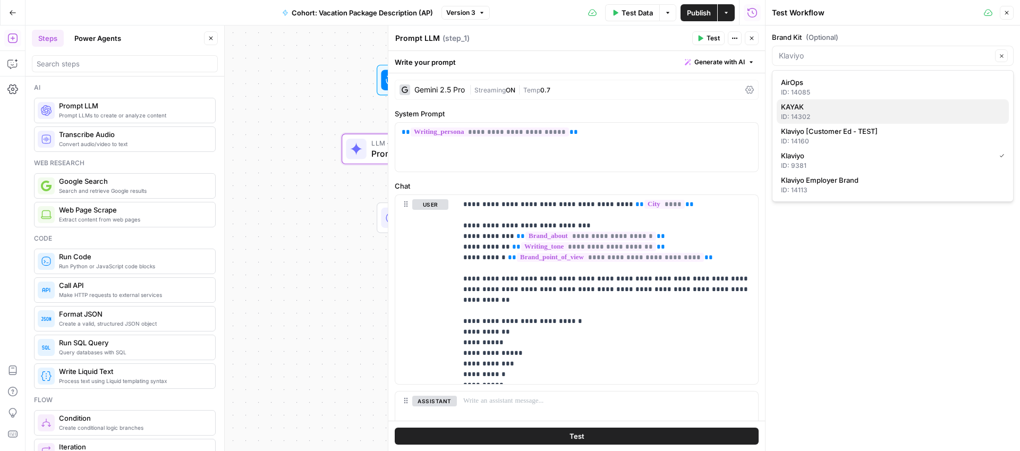
click at [816, 108] on span "KAYAK" at bounding box center [890, 107] width 219 height 11
type input "KAYAK"
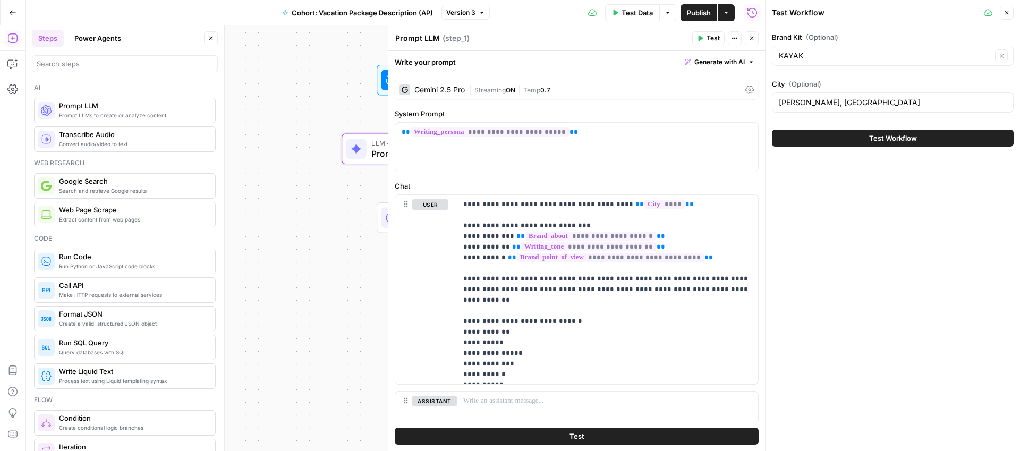
click at [902, 139] on span "Test Workflow" at bounding box center [893, 138] width 48 height 11
